Goal: Information Seeking & Learning: Learn about a topic

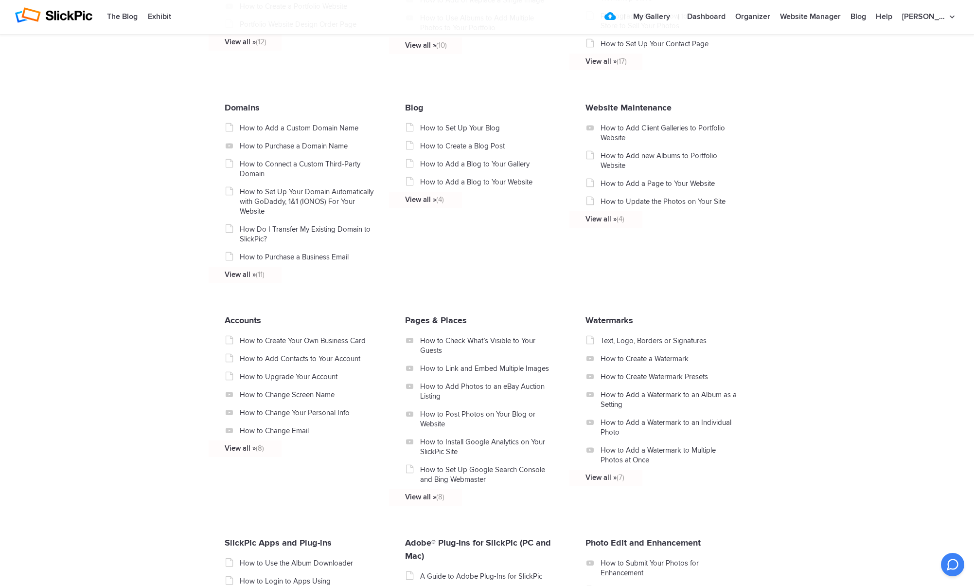
scroll to position [500, 0]
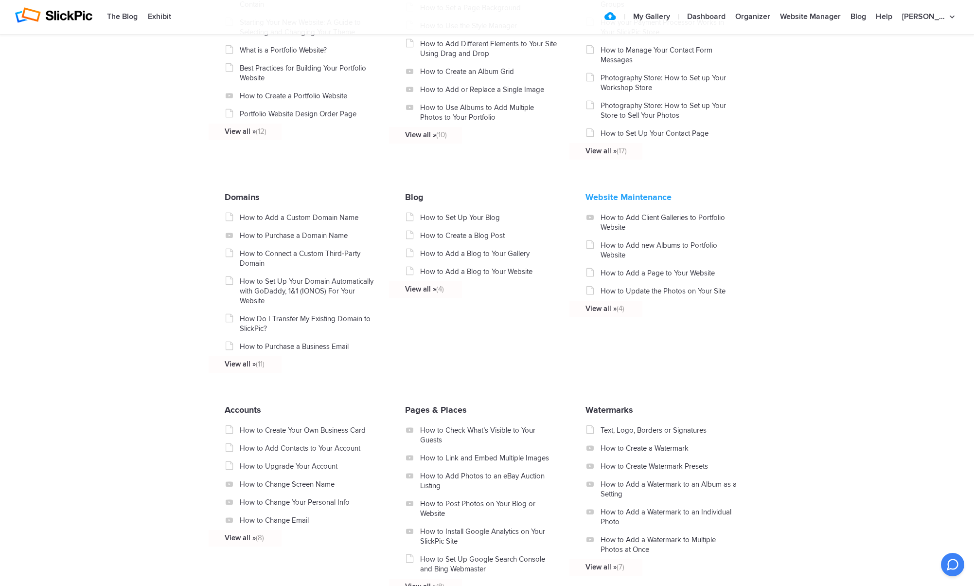
click at [604, 202] on link "Website Maintenance" at bounding box center [629, 197] width 86 height 11
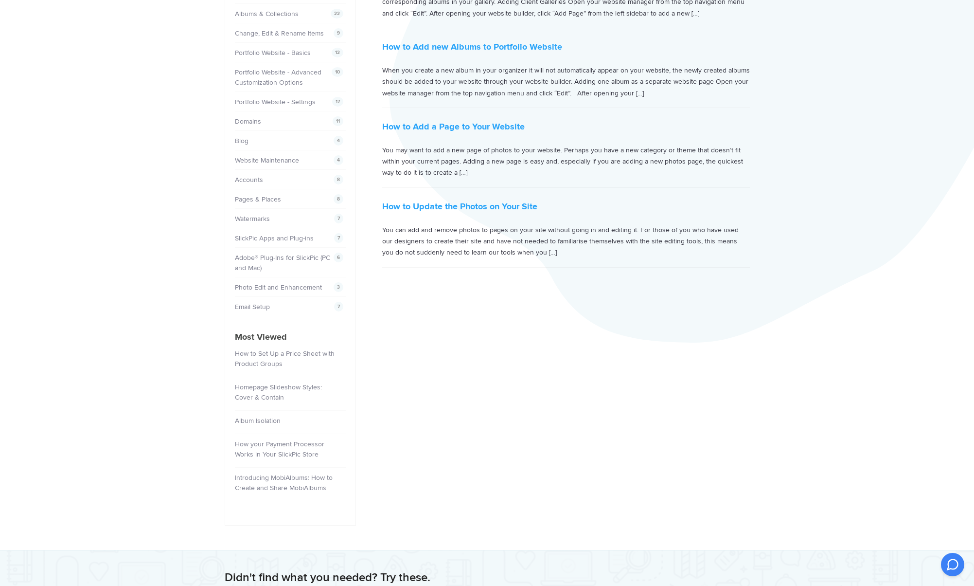
scroll to position [216, 0]
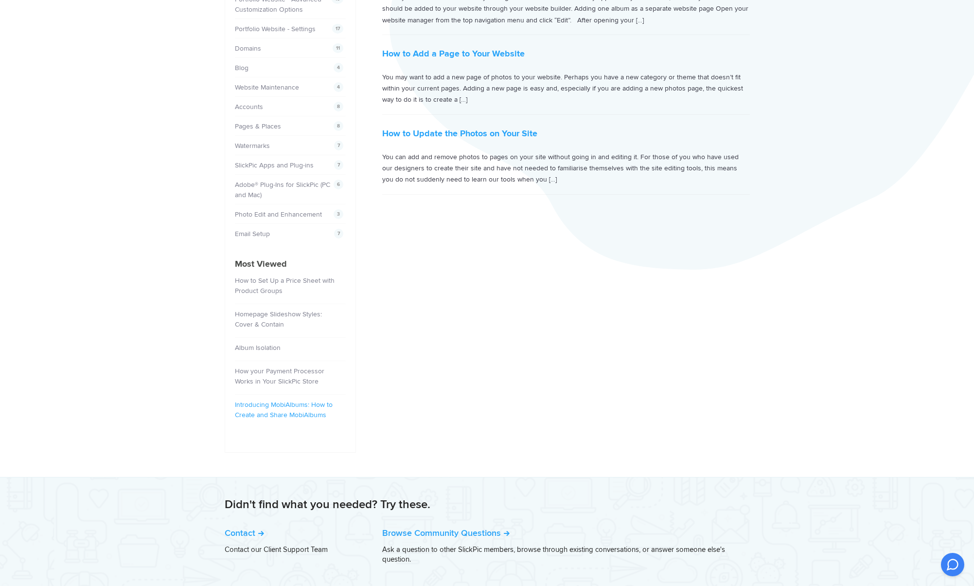
click at [303, 404] on link "Introducing MobiAlbums: How to Create and Share MobiAlbums" at bounding box center [284, 409] width 98 height 18
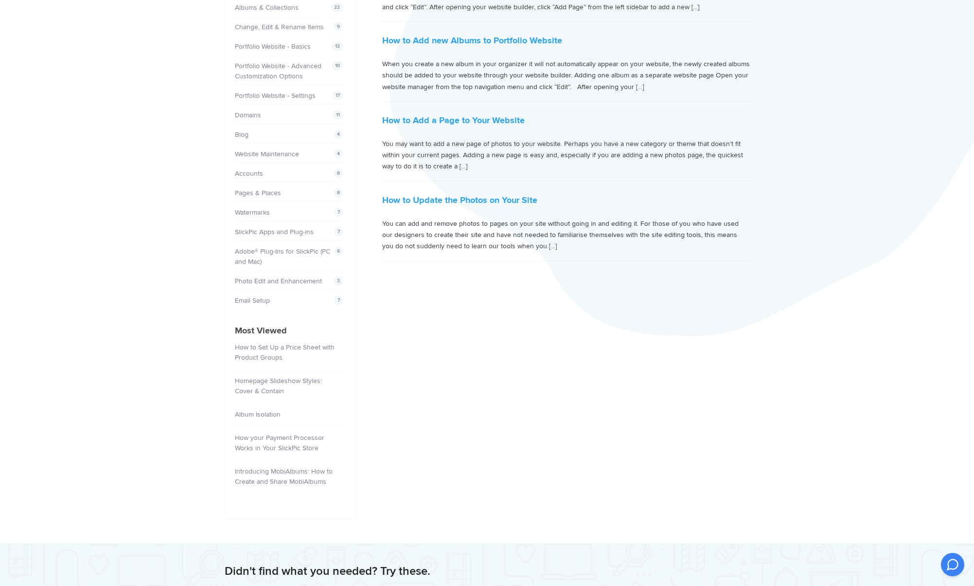
click at [340, 173] on span "8" at bounding box center [339, 173] width 10 height 10
click at [251, 174] on link "Accounts" at bounding box center [250, 173] width 28 height 8
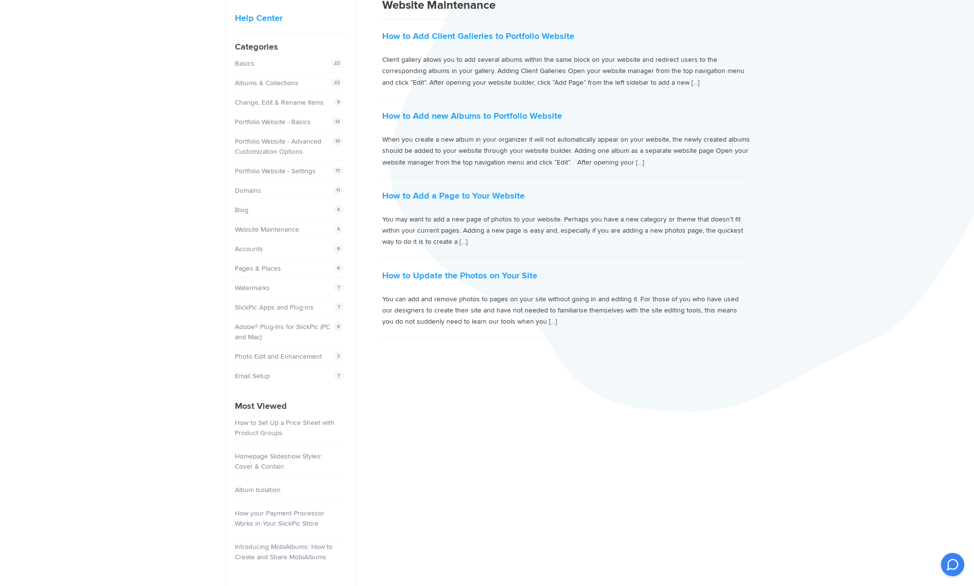
scroll to position [0, 0]
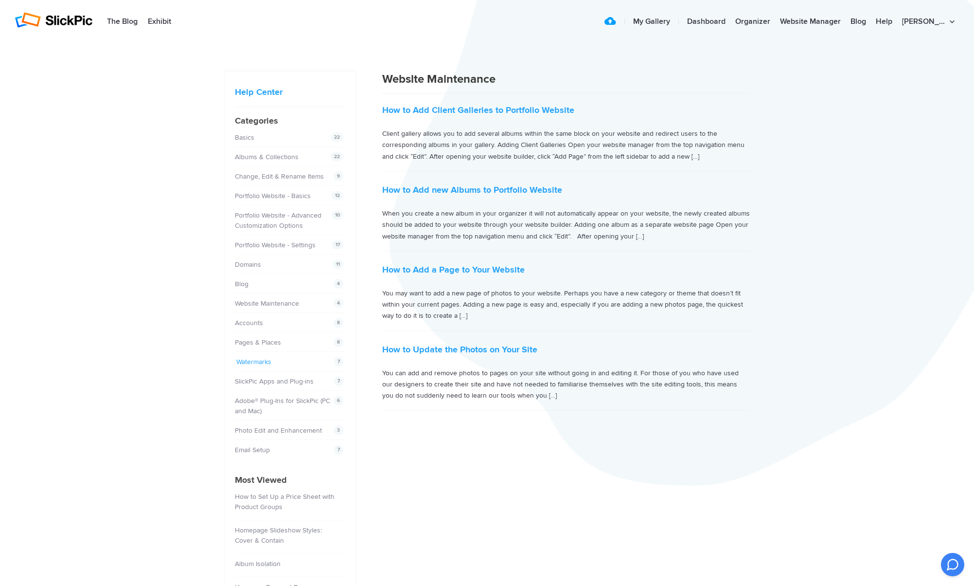
click at [258, 361] on link "Watermarks" at bounding box center [253, 362] width 35 height 8
click at [675, 23] on link "My Gallery" at bounding box center [652, 21] width 47 height 19
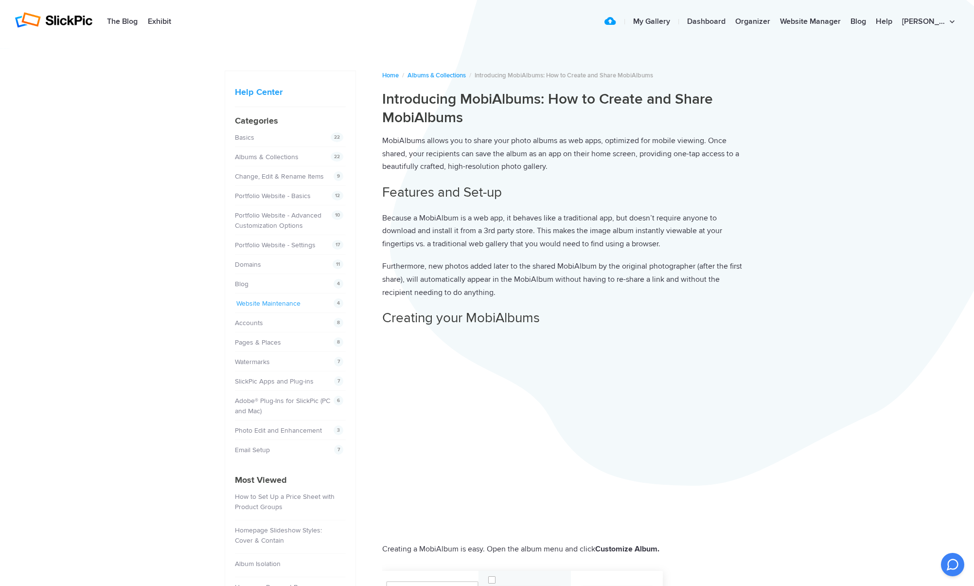
click at [267, 303] on link "Website Maintenance" at bounding box center [268, 303] width 64 height 8
